Goal: Task Accomplishment & Management: Use online tool/utility

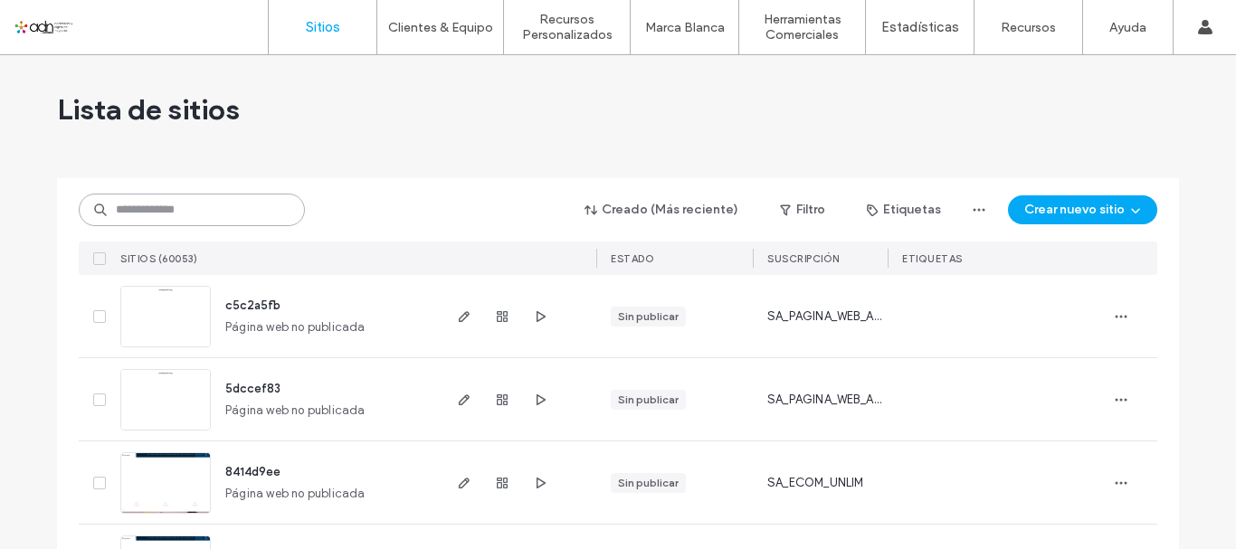
click at [181, 205] on input at bounding box center [192, 210] width 226 height 33
paste input "*********"
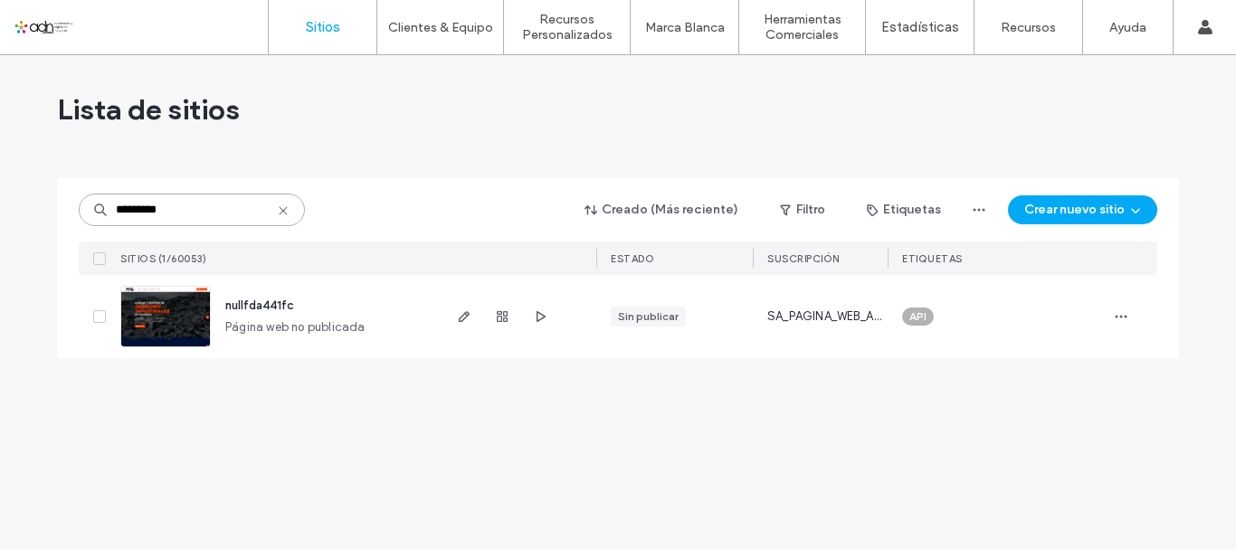
type input "*********"
click at [183, 312] on img at bounding box center [165, 348] width 89 height 123
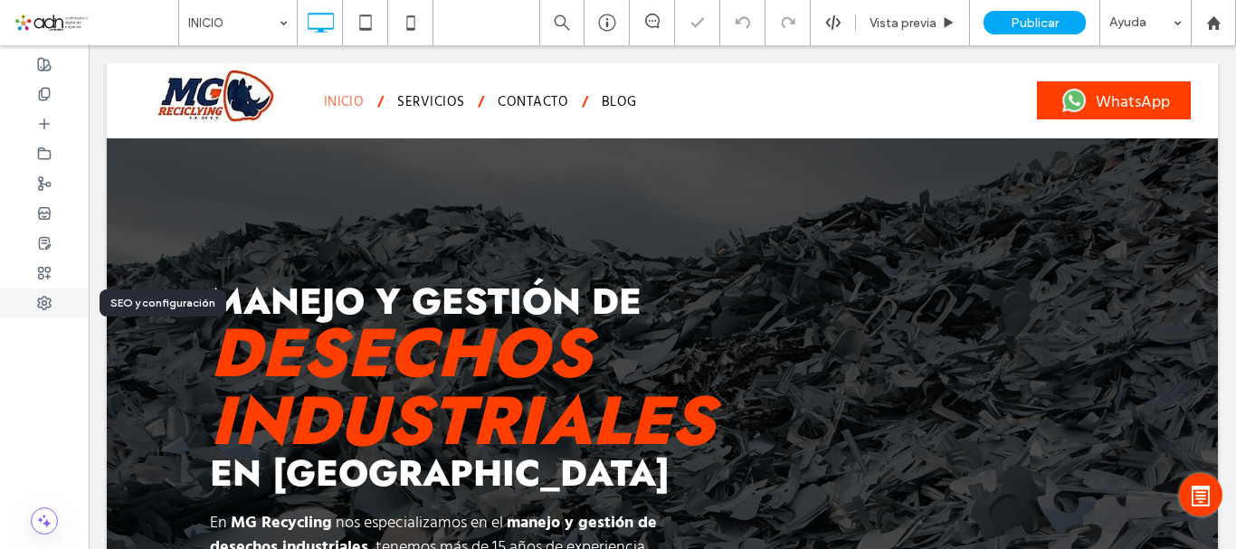
drag, startPoint x: 43, startPoint y: 302, endPoint x: 188, endPoint y: 274, distance: 148.4
click at [43, 302] on use at bounding box center [44, 303] width 13 height 13
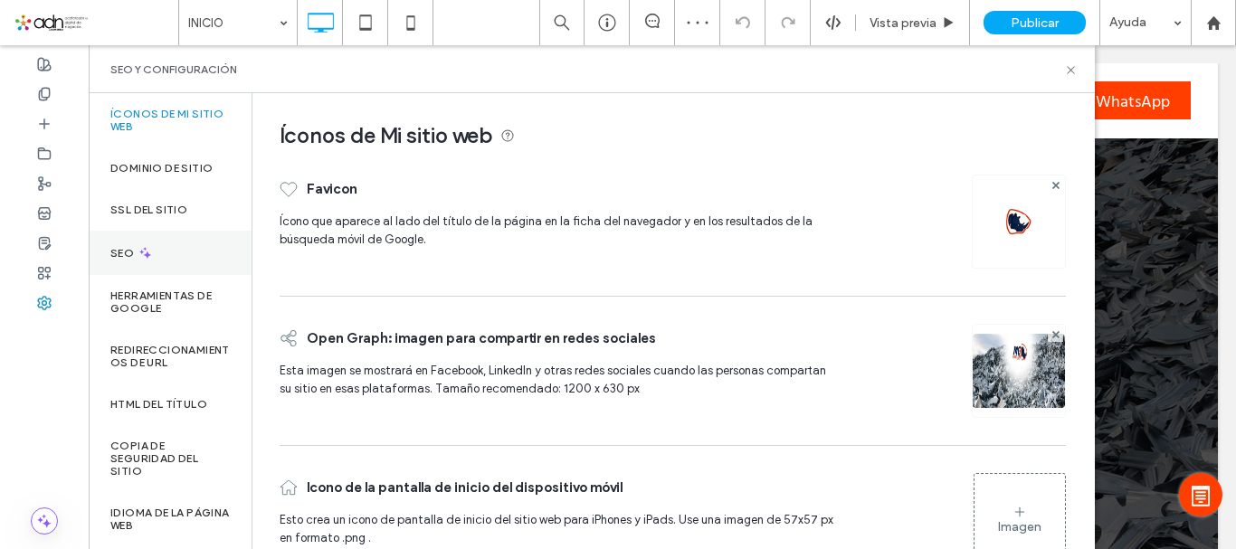
click at [157, 248] on div "SEO" at bounding box center [170, 253] width 163 height 44
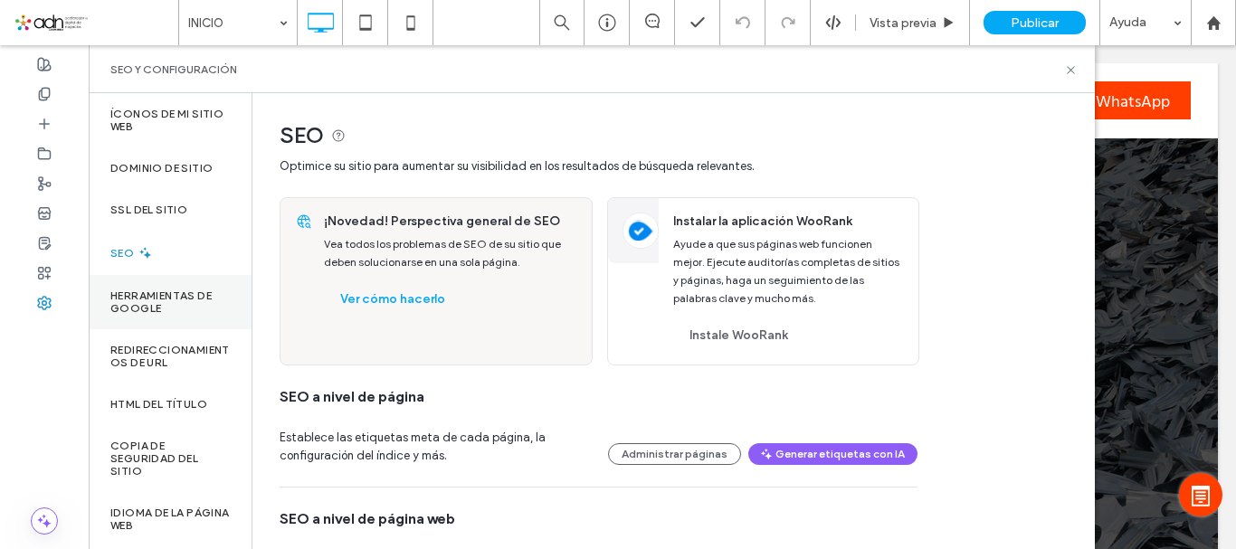
click at [154, 318] on div "Herramientas de Google" at bounding box center [170, 302] width 163 height 54
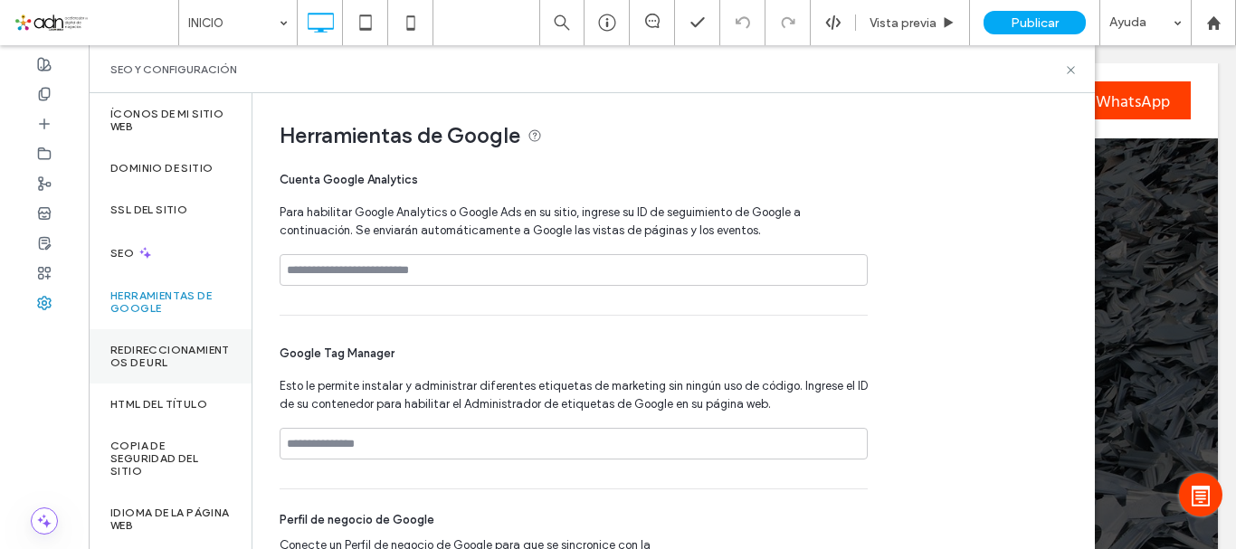
click at [158, 349] on label "Redireccionamientos de URL" at bounding box center [169, 356] width 119 height 25
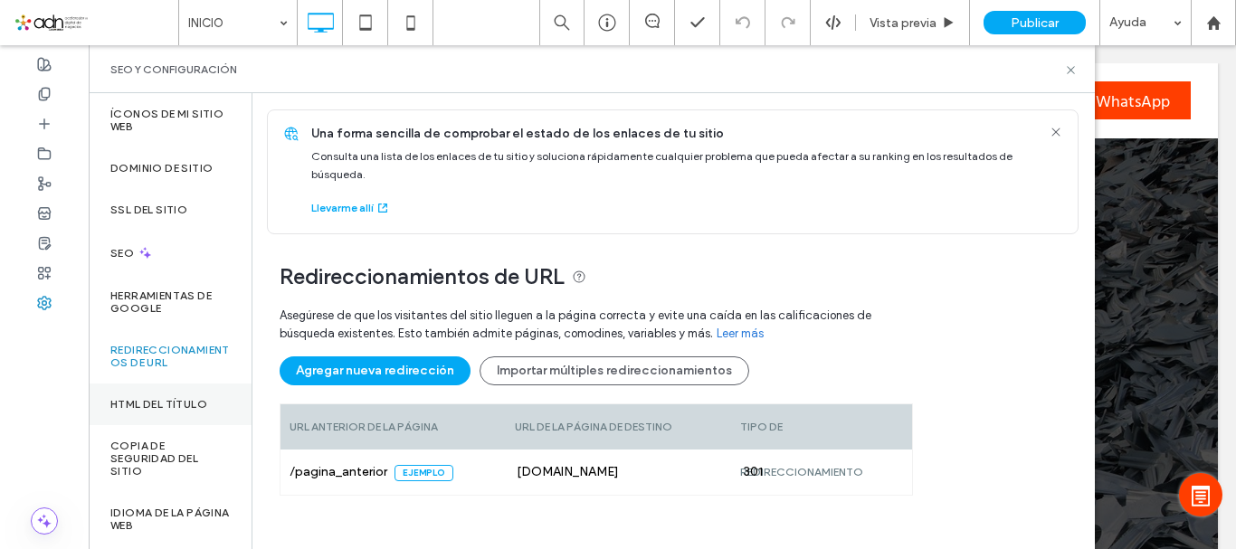
drag, startPoint x: 164, startPoint y: 396, endPoint x: 166, endPoint y: 409, distance: 12.8
click at [166, 407] on div "HTML del título" at bounding box center [170, 405] width 163 height 42
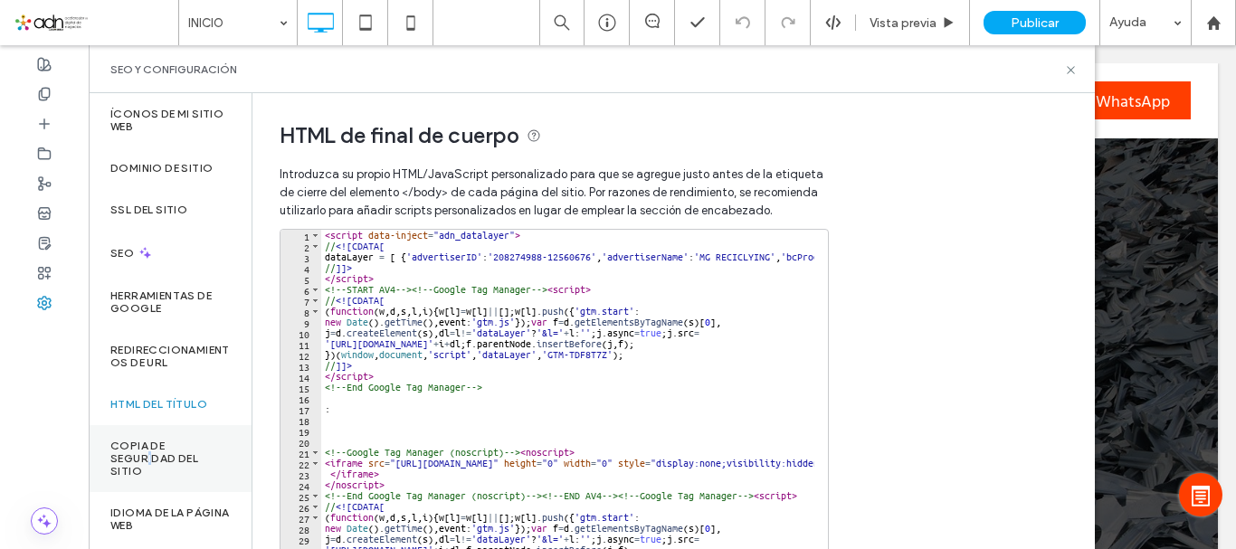
click at [150, 459] on label "Copia de seguridad del sitio" at bounding box center [169, 459] width 119 height 38
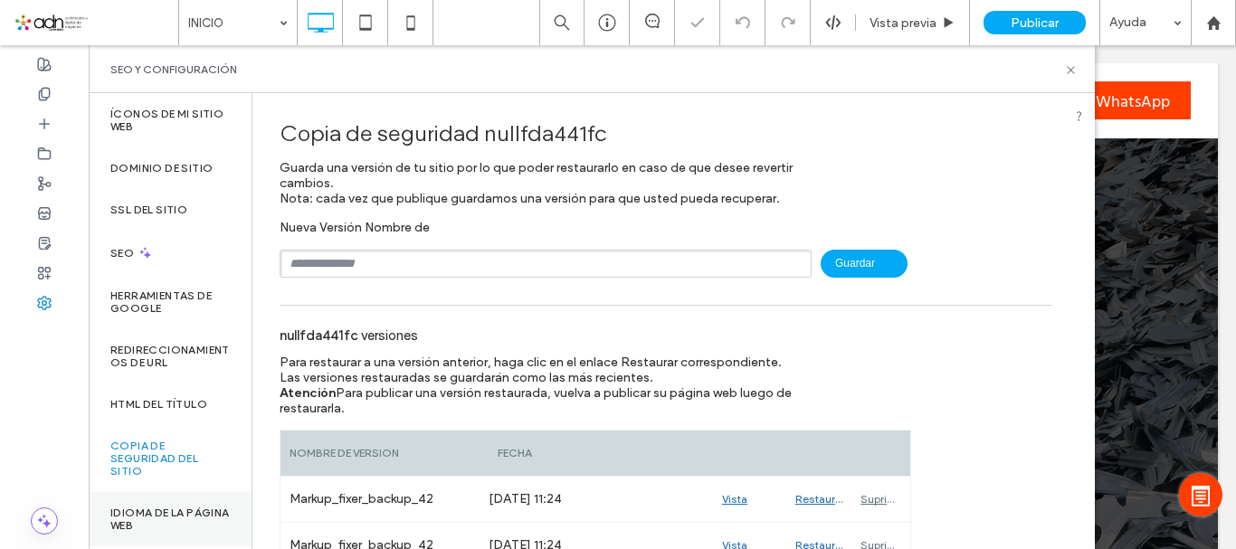
click at [151, 507] on label "Idioma de la página web" at bounding box center [169, 519] width 119 height 25
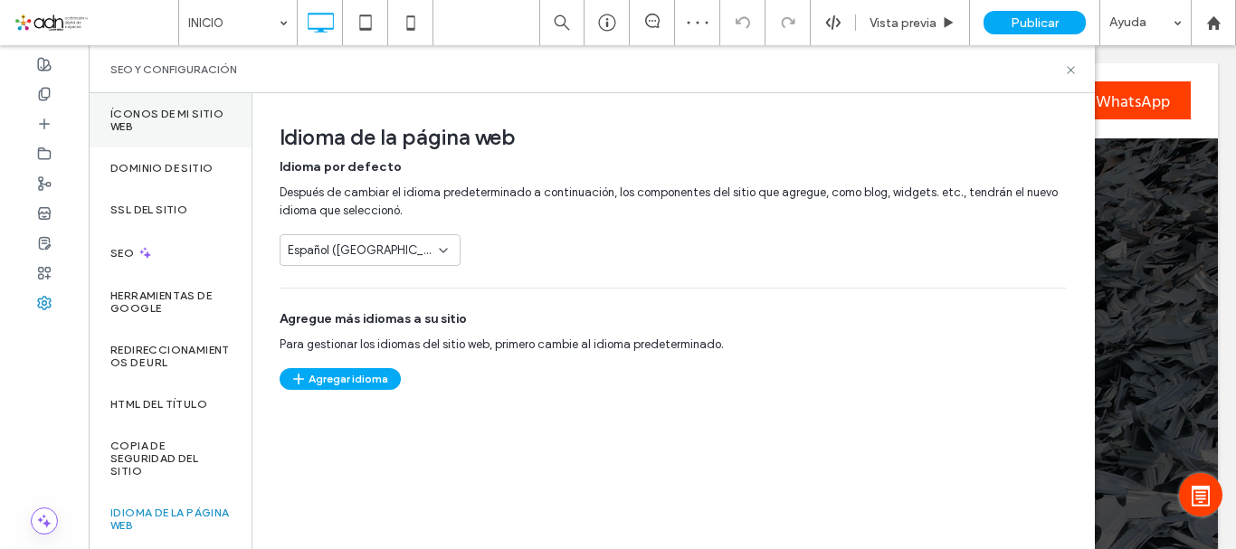
click at [170, 109] on label "Íconos de Mi sitio web" at bounding box center [169, 120] width 119 height 25
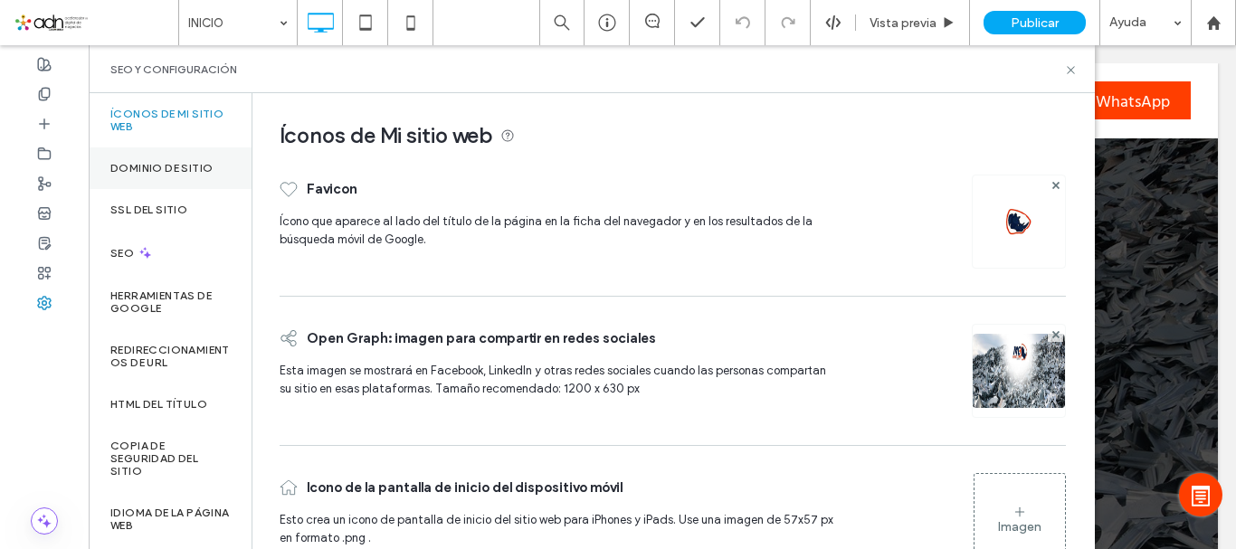
click at [162, 180] on div "Dominio de sitio" at bounding box center [170, 168] width 163 height 42
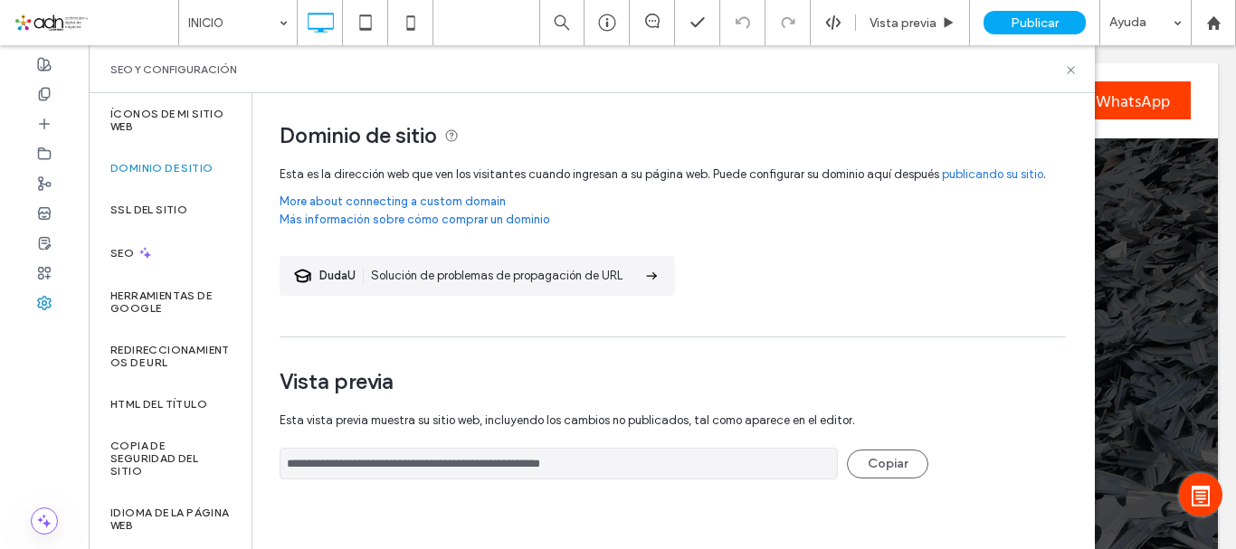
drag, startPoint x: 648, startPoint y: 470, endPoint x: 276, endPoint y: 465, distance: 371.9
click at [276, 465] on div "**********" at bounding box center [665, 295] width 827 height 404
